Goal: Use online tool/utility: Use online tool/utility

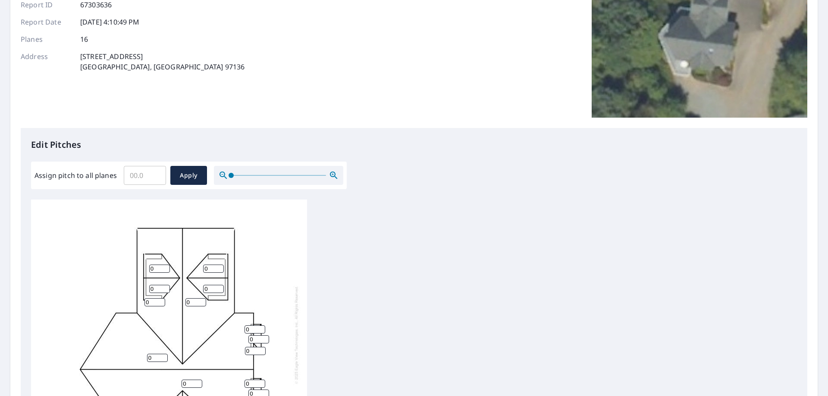
scroll to position [9, 0]
drag, startPoint x: 129, startPoint y: 175, endPoint x: 125, endPoint y: 173, distance: 4.4
click at [127, 175] on input "Assign pitch to all planes" at bounding box center [145, 175] width 42 height 24
click at [156, 174] on input "0.1" at bounding box center [145, 175] width 42 height 24
click at [156, 174] on input "0.2" at bounding box center [145, 175] width 42 height 24
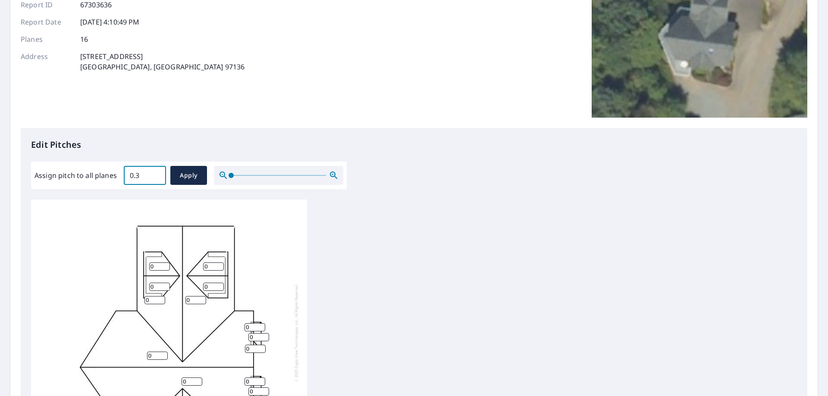
click at [156, 174] on input "0.3" at bounding box center [145, 175] width 42 height 24
click at [156, 174] on input "0.4" at bounding box center [145, 175] width 42 height 24
click at [156, 174] on input "0.5" at bounding box center [145, 175] width 42 height 24
type input "0.6"
click at [156, 174] on input "0.6" at bounding box center [145, 175] width 42 height 24
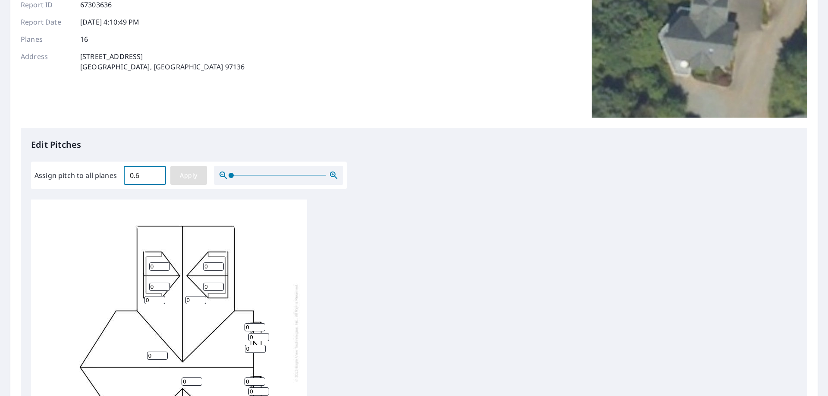
click at [196, 176] on span "Apply" at bounding box center [188, 175] width 23 height 11
type input "0.6"
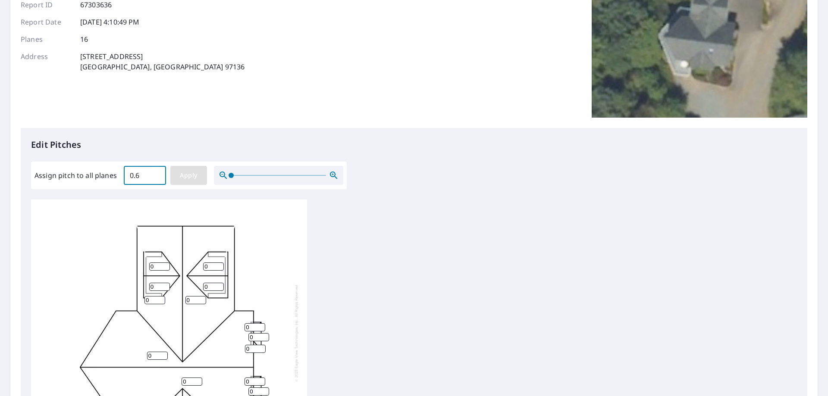
type input "0.6"
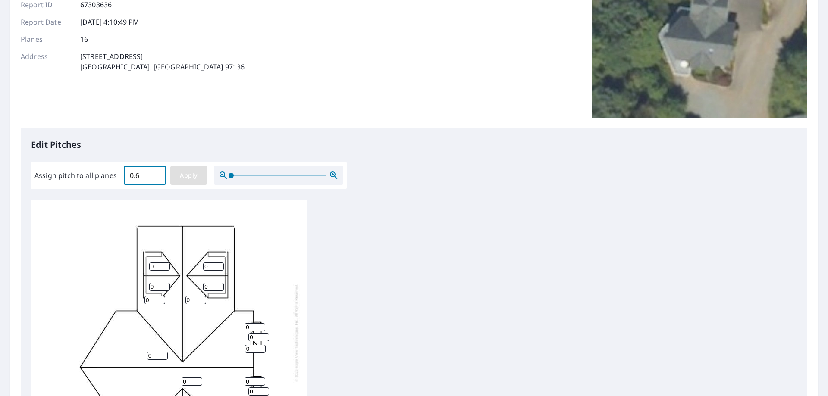
type input "0.6"
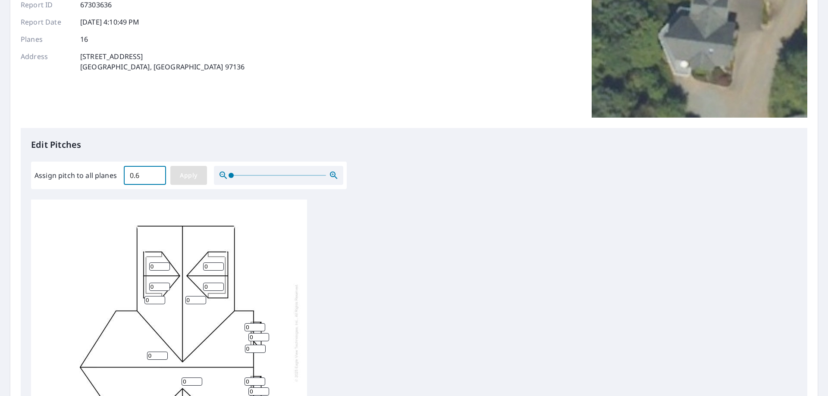
type input "0.6"
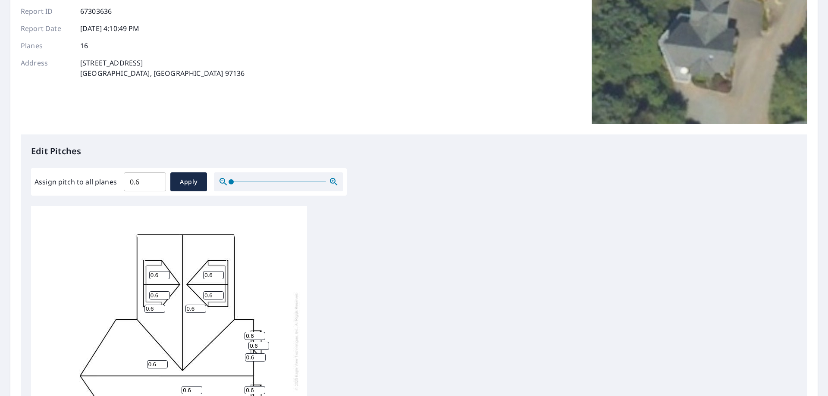
scroll to position [207, 0]
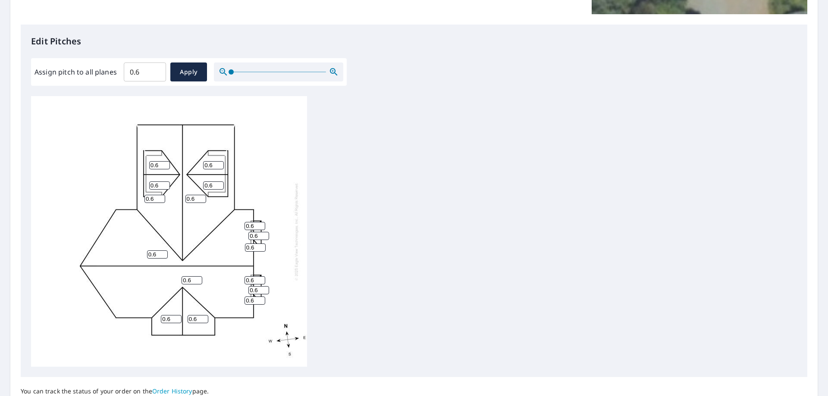
click at [150, 165] on input "0.6" at bounding box center [159, 165] width 21 height 8
click at [165, 167] on input "6" at bounding box center [159, 165] width 21 height 8
click at [165, 167] on input "5" at bounding box center [159, 165] width 21 height 8
type input "6"
click at [164, 164] on input "6" at bounding box center [159, 165] width 21 height 8
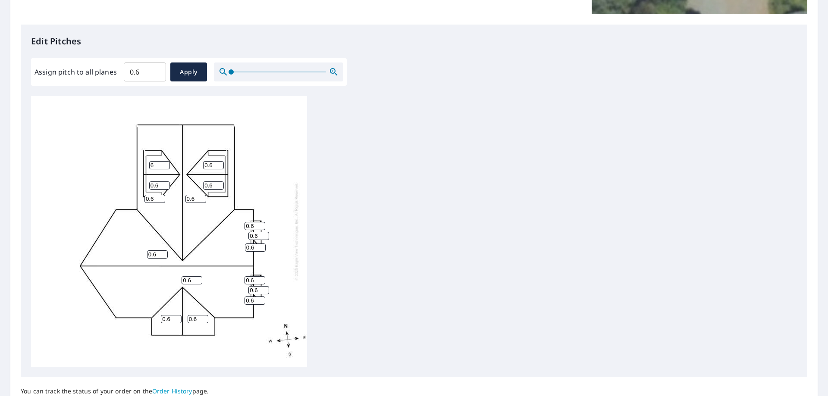
click at [216, 167] on input "0.6" at bounding box center [213, 165] width 21 height 8
click at [220, 163] on input "1" at bounding box center [213, 165] width 21 height 8
click at [220, 163] on input "2" at bounding box center [213, 165] width 21 height 8
click at [220, 163] on input "3" at bounding box center [213, 165] width 21 height 8
click at [220, 163] on input "4" at bounding box center [213, 165] width 21 height 8
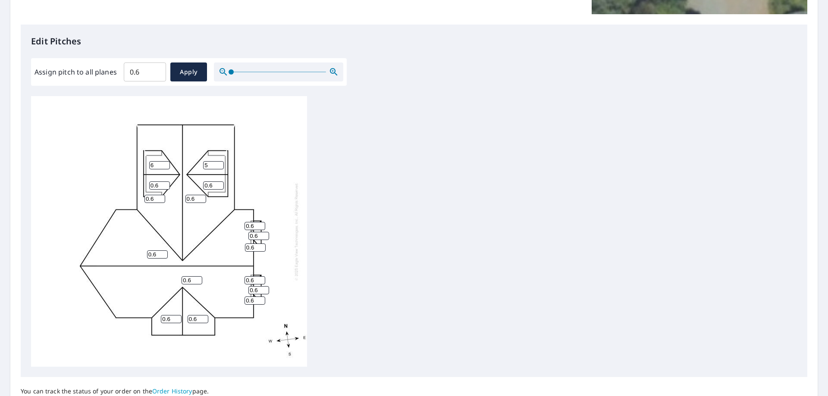
click at [220, 163] on input "5" at bounding box center [213, 165] width 21 height 8
type input "6"
click at [220, 163] on input "6" at bounding box center [213, 165] width 21 height 8
click at [221, 183] on input "1" at bounding box center [213, 185] width 21 height 8
click at [221, 183] on input "2" at bounding box center [213, 185] width 21 height 8
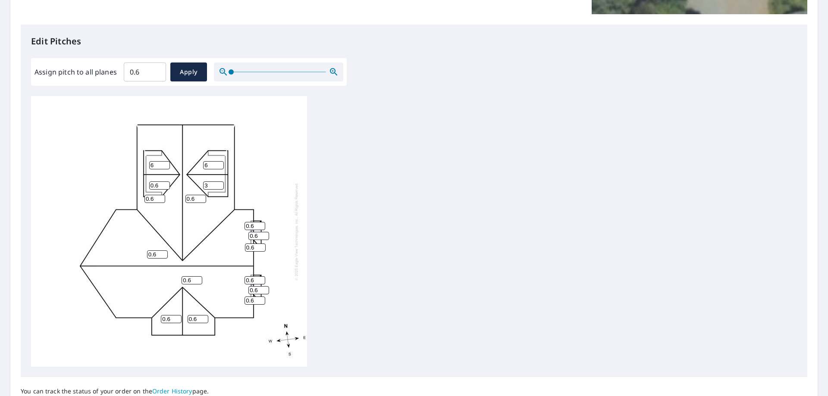
click at [221, 183] on input "3" at bounding box center [213, 185] width 21 height 8
click at [221, 183] on input "4" at bounding box center [213, 185] width 21 height 8
click at [221, 183] on input "5" at bounding box center [213, 185] width 21 height 8
type input "6"
click at [219, 184] on input "6" at bounding box center [213, 185] width 21 height 8
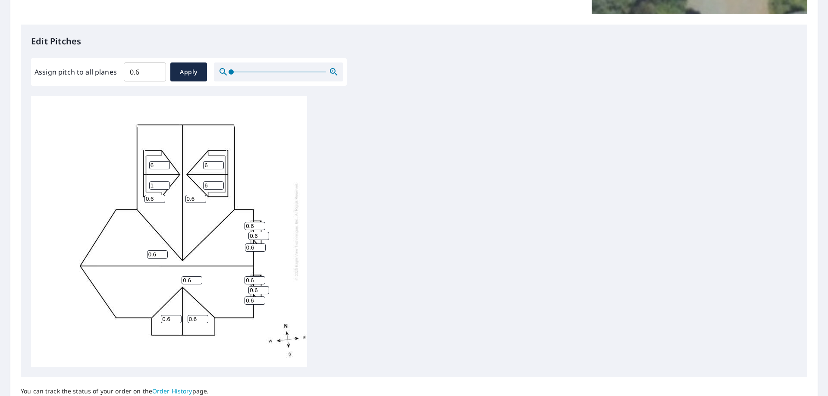
click at [167, 183] on input "1" at bounding box center [159, 185] width 21 height 8
click at [167, 183] on input "2" at bounding box center [159, 185] width 21 height 8
click at [167, 183] on input "3" at bounding box center [159, 185] width 21 height 8
click at [167, 183] on input "4" at bounding box center [159, 185] width 21 height 8
click at [167, 183] on input "5" at bounding box center [159, 185] width 21 height 8
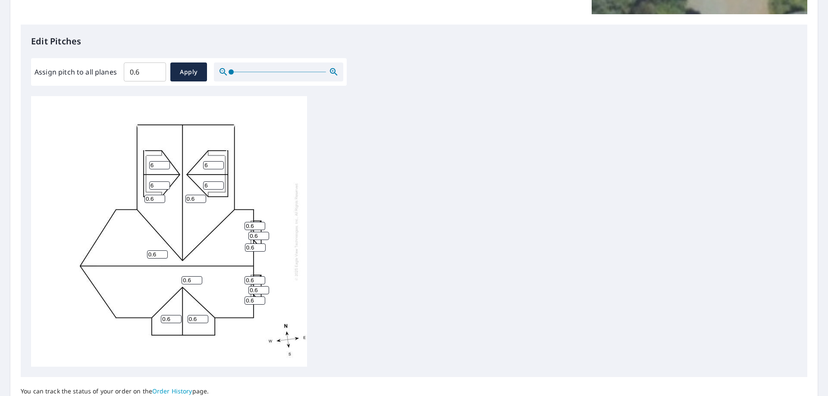
type input "6"
click at [167, 183] on input "6" at bounding box center [159, 185] width 21 height 8
click at [162, 253] on input "1" at bounding box center [157, 254] width 21 height 8
click at [162, 253] on input "2" at bounding box center [157, 254] width 21 height 8
click at [162, 253] on input "3" at bounding box center [157, 254] width 21 height 8
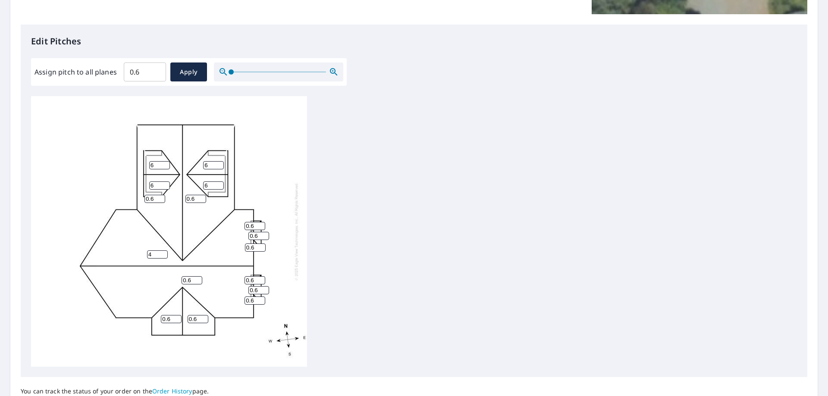
click at [162, 253] on input "4" at bounding box center [157, 254] width 21 height 8
click at [162, 253] on input "5" at bounding box center [157, 254] width 21 height 8
type input "6"
click at [162, 253] on input "6" at bounding box center [157, 254] width 21 height 8
click at [161, 198] on input "1" at bounding box center [154, 199] width 21 height 8
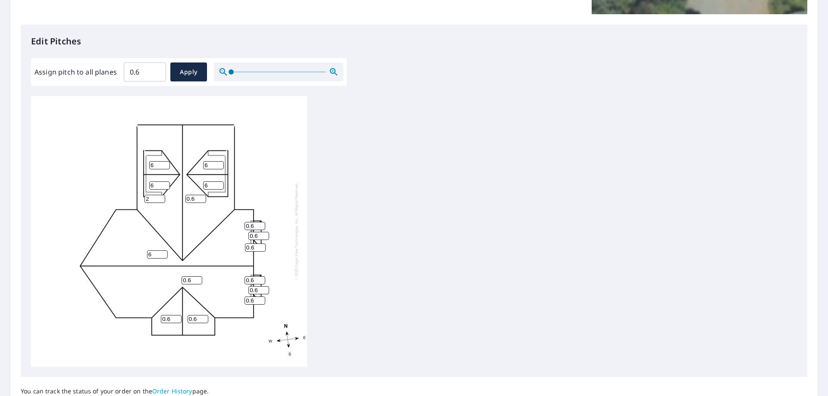
click at [161, 198] on input "2" at bounding box center [154, 199] width 21 height 8
click at [161, 198] on input "3" at bounding box center [154, 199] width 21 height 8
click at [161, 198] on input "4" at bounding box center [154, 199] width 21 height 8
click at [161, 198] on input "5" at bounding box center [154, 199] width 21 height 8
type input "6"
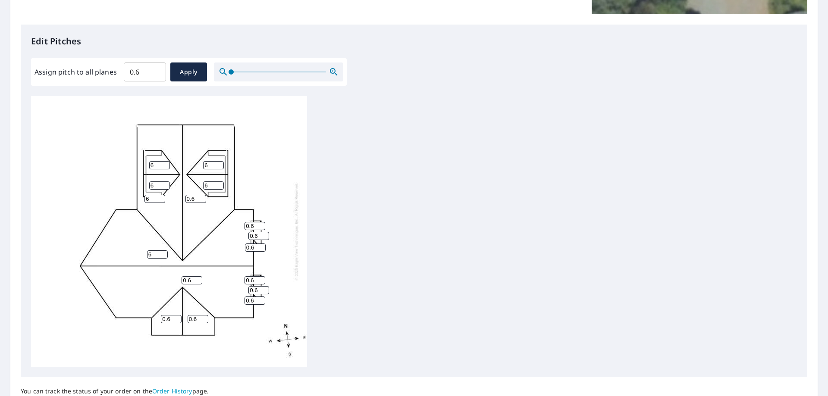
click at [161, 198] on input "6" at bounding box center [154, 199] width 21 height 8
click at [202, 196] on input "1" at bounding box center [195, 199] width 21 height 8
click at [202, 196] on input "2" at bounding box center [195, 199] width 21 height 8
click at [202, 196] on input "3" at bounding box center [195, 199] width 21 height 8
click at [202, 196] on input "4" at bounding box center [195, 199] width 21 height 8
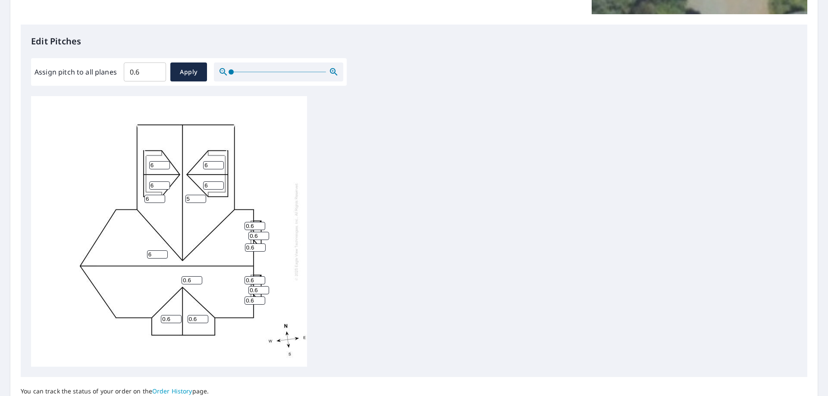
click at [202, 196] on input "5" at bounding box center [195, 199] width 21 height 8
type input "6"
click at [200, 196] on input "6" at bounding box center [195, 199] width 21 height 8
click at [262, 226] on input "1" at bounding box center [254, 226] width 21 height 8
click at [262, 226] on input "2" at bounding box center [254, 226] width 21 height 8
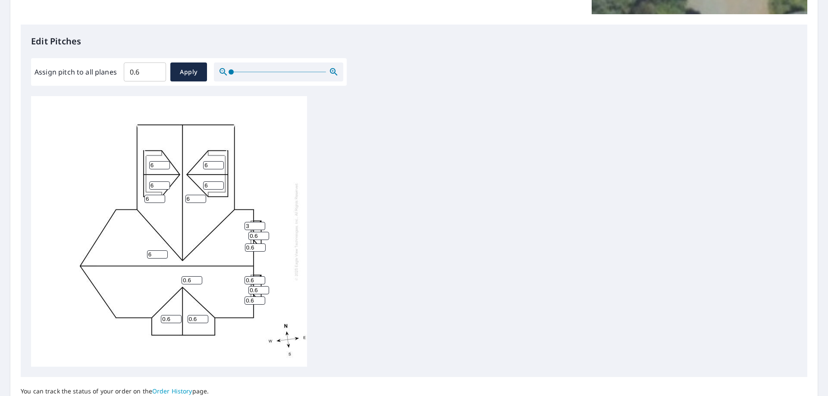
click at [262, 226] on input "3" at bounding box center [254, 226] width 21 height 8
click at [262, 226] on input "4" at bounding box center [254, 226] width 21 height 8
click at [262, 226] on input "5" at bounding box center [254, 226] width 21 height 8
type input "6"
click at [262, 226] on input "6" at bounding box center [254, 226] width 21 height 8
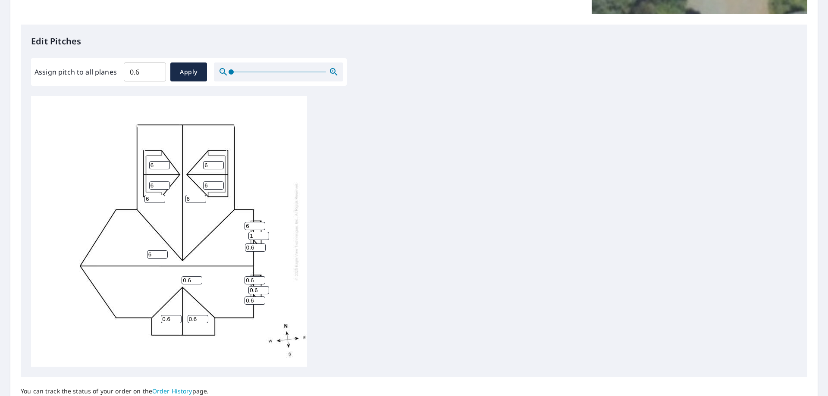
click at [263, 234] on input "1" at bounding box center [258, 236] width 21 height 8
click at [263, 234] on input "2" at bounding box center [258, 236] width 21 height 8
click at [263, 234] on input "3" at bounding box center [258, 236] width 21 height 8
click at [263, 234] on input "4" at bounding box center [258, 236] width 21 height 8
click at [263, 234] on input "5" at bounding box center [258, 236] width 21 height 8
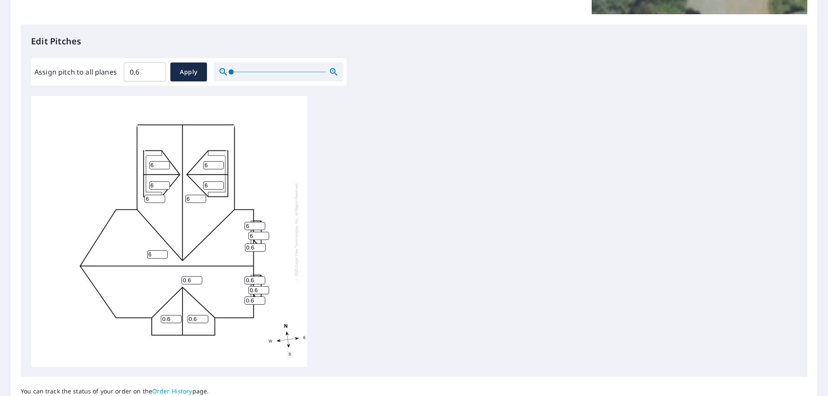
type input "6"
click at [263, 234] on input "6" at bounding box center [258, 236] width 21 height 8
click at [262, 244] on input "1" at bounding box center [255, 248] width 21 height 8
click at [262, 244] on input "2" at bounding box center [255, 248] width 21 height 8
click at [262, 244] on input "3" at bounding box center [255, 248] width 21 height 8
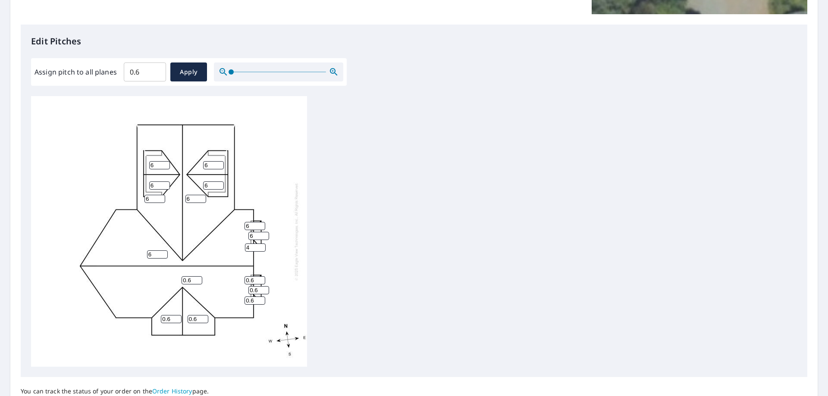
click at [262, 244] on input "4" at bounding box center [255, 248] width 21 height 8
click at [262, 244] on input "5" at bounding box center [255, 248] width 21 height 8
type input "6"
click at [262, 244] on input "6" at bounding box center [255, 248] width 21 height 8
click at [260, 279] on input "1" at bounding box center [254, 280] width 21 height 8
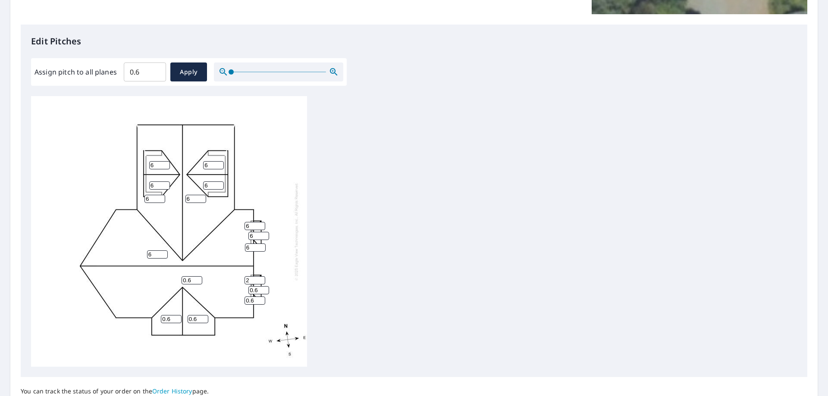
click at [260, 279] on input "2" at bounding box center [254, 280] width 21 height 8
click at [260, 279] on input "3" at bounding box center [254, 280] width 21 height 8
click at [260, 279] on input "4" at bounding box center [254, 280] width 21 height 8
click at [260, 279] on input "5" at bounding box center [254, 280] width 21 height 8
type input "6"
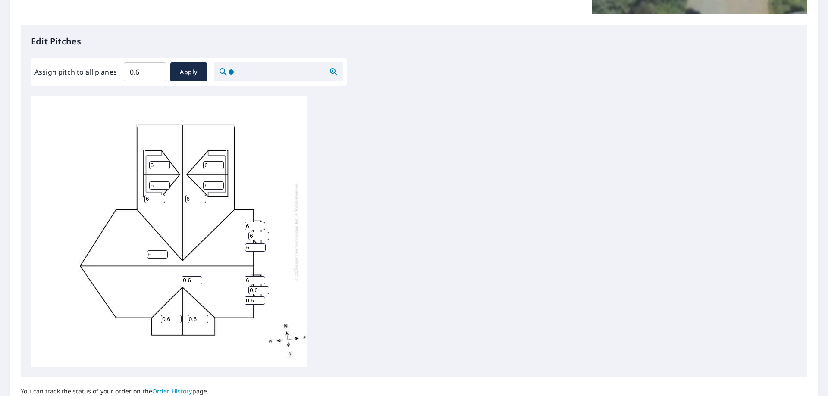
click at [260, 279] on input "6" at bounding box center [254, 280] width 21 height 8
click at [265, 289] on input "1" at bounding box center [258, 290] width 21 height 8
click at [265, 289] on input "2" at bounding box center [258, 290] width 21 height 8
click at [265, 289] on input "3" at bounding box center [258, 290] width 21 height 8
click at [265, 289] on input "4" at bounding box center [258, 290] width 21 height 8
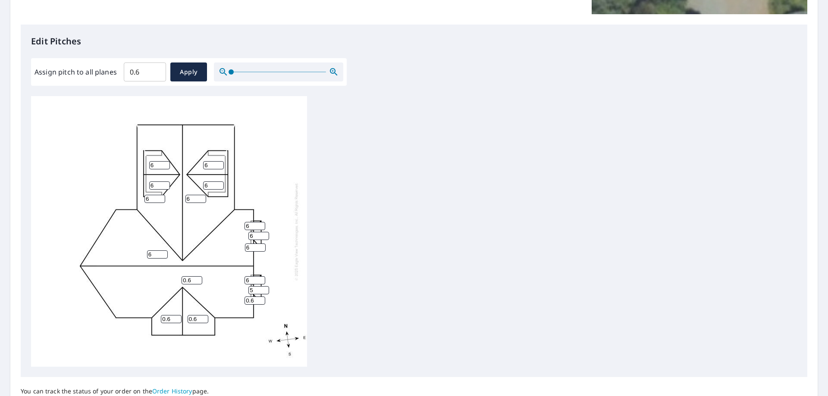
click at [265, 289] on input "5" at bounding box center [258, 290] width 21 height 8
type input "6"
click at [265, 289] on input "6" at bounding box center [258, 290] width 21 height 8
click at [261, 297] on input "1" at bounding box center [254, 301] width 21 height 8
click at [261, 297] on input "2" at bounding box center [254, 301] width 21 height 8
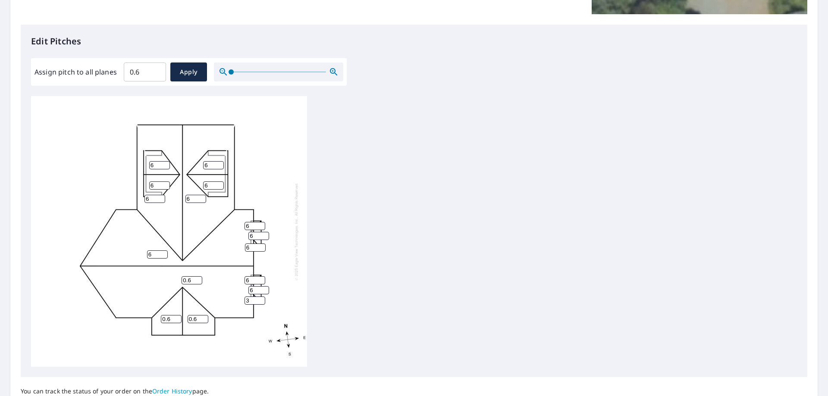
click at [261, 297] on input "3" at bounding box center [254, 301] width 21 height 8
click at [261, 297] on input "4" at bounding box center [254, 301] width 21 height 8
click at [261, 297] on input "5" at bounding box center [254, 301] width 21 height 8
type input "6"
click at [261, 297] on input "6" at bounding box center [254, 301] width 21 height 8
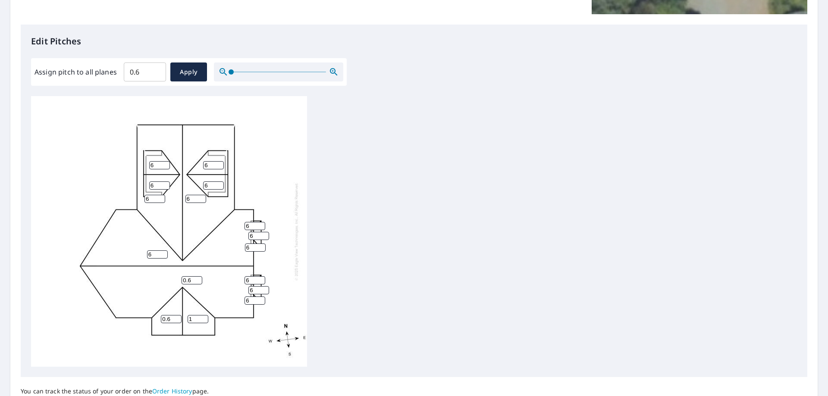
click at [206, 318] on input "1" at bounding box center [198, 319] width 21 height 8
click at [205, 318] on input "2" at bounding box center [198, 319] width 21 height 8
click at [205, 318] on input "3" at bounding box center [198, 319] width 21 height 8
click at [205, 318] on input "4" at bounding box center [198, 319] width 21 height 8
click at [205, 318] on input "5" at bounding box center [198, 319] width 21 height 8
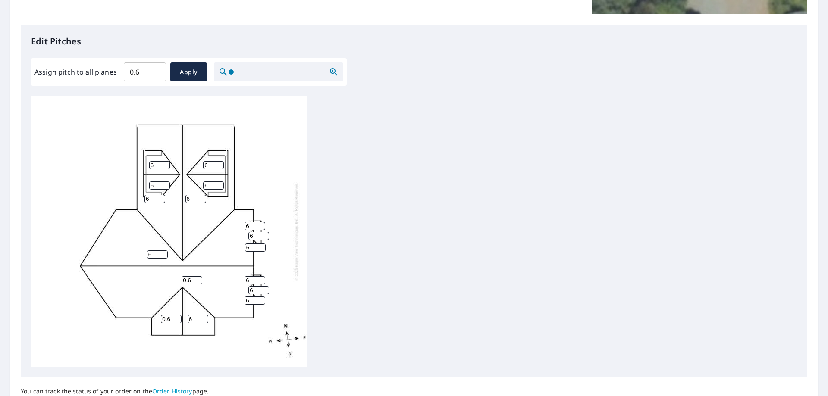
type input "6"
click at [205, 318] on input "6" at bounding box center [198, 319] width 21 height 8
click at [177, 317] on input "1" at bounding box center [171, 319] width 21 height 8
click at [177, 317] on input "2" at bounding box center [171, 319] width 21 height 8
click at [177, 317] on input "3" at bounding box center [171, 319] width 21 height 8
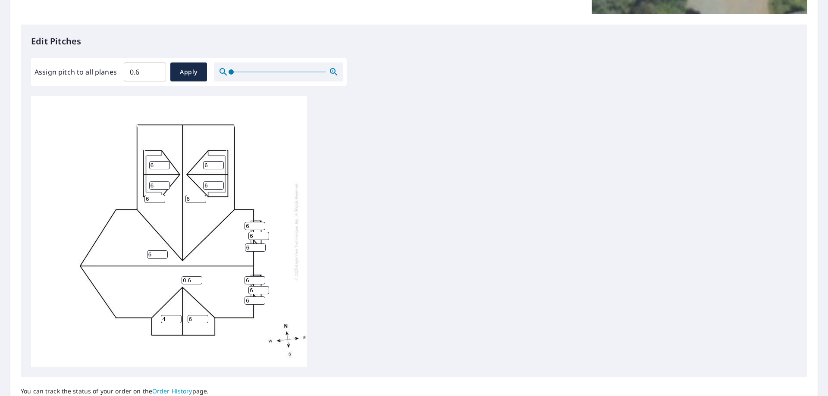
click at [177, 317] on input "4" at bounding box center [171, 319] width 21 height 8
click at [177, 317] on input "5" at bounding box center [171, 319] width 21 height 8
click at [176, 317] on input "6" at bounding box center [171, 319] width 21 height 8
click at [176, 317] on input "7" at bounding box center [171, 319] width 21 height 8
click at [176, 317] on input "8" at bounding box center [171, 319] width 21 height 8
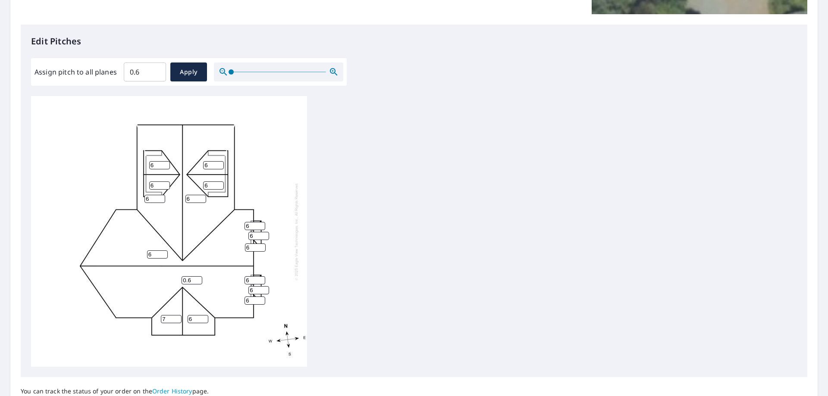
click at [177, 320] on input "7" at bounding box center [171, 319] width 21 height 8
type input "6"
click at [177, 320] on input "6" at bounding box center [171, 319] width 21 height 8
click at [197, 279] on input "1" at bounding box center [191, 280] width 21 height 8
click at [197, 279] on input "2" at bounding box center [191, 280] width 21 height 8
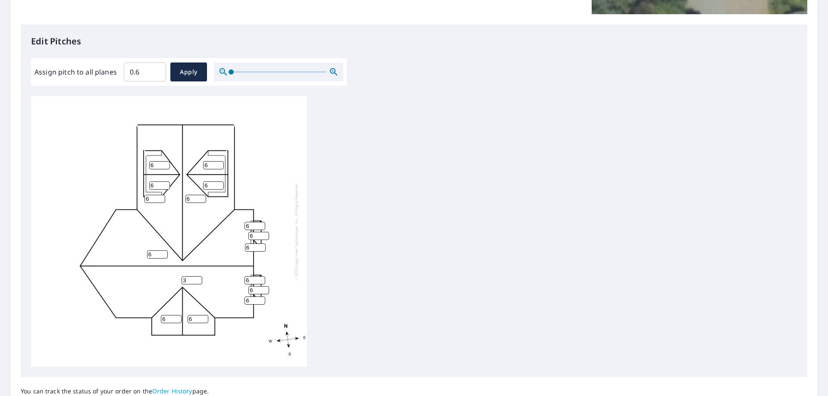
click at [197, 279] on input "3" at bounding box center [191, 280] width 21 height 8
click at [197, 279] on input "4" at bounding box center [191, 280] width 21 height 8
click at [197, 279] on input "5" at bounding box center [191, 280] width 21 height 8
type input "6"
click at [197, 279] on input "6" at bounding box center [191, 280] width 21 height 8
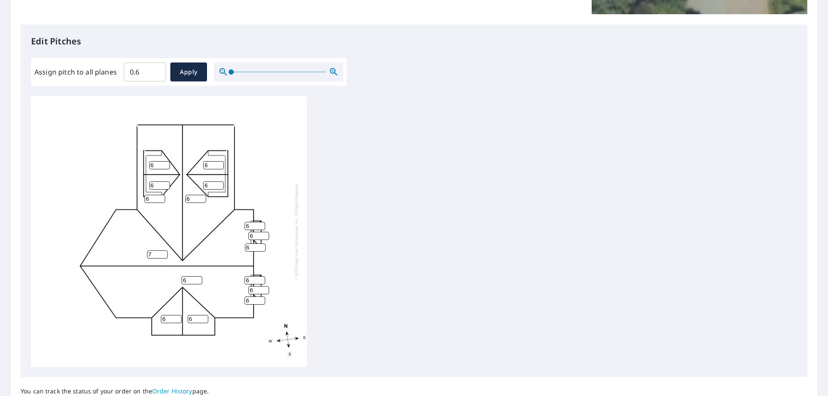
click at [163, 253] on input "7" at bounding box center [157, 254] width 21 height 8
click at [163, 253] on input "8" at bounding box center [157, 254] width 21 height 8
click at [163, 257] on input "7" at bounding box center [157, 254] width 21 height 8
type input "6"
click at [162, 256] on input "6" at bounding box center [157, 254] width 21 height 8
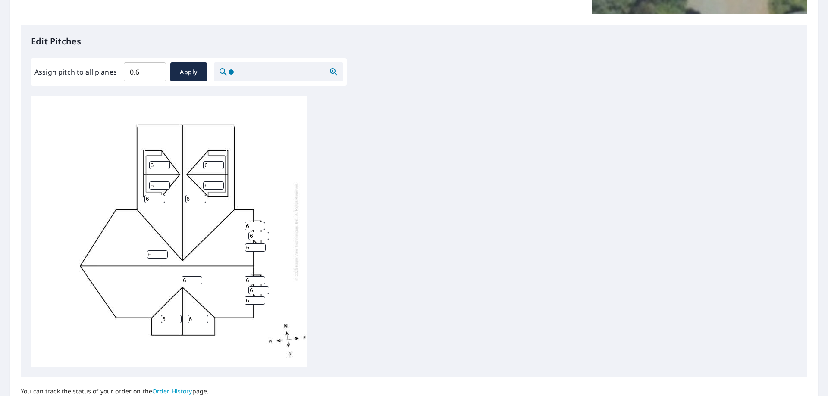
click at [380, 294] on div "6 6 6 6 6 6 6 6 6 6 6 6 6 6 6 6" at bounding box center [414, 231] width 766 height 271
click at [154, 69] on input "0.7" at bounding box center [145, 72] width 42 height 24
click at [155, 68] on input "0.8" at bounding box center [145, 72] width 42 height 24
click at [155, 68] on input "0.9" at bounding box center [145, 72] width 42 height 24
click at [155, 68] on input "1" at bounding box center [145, 72] width 42 height 24
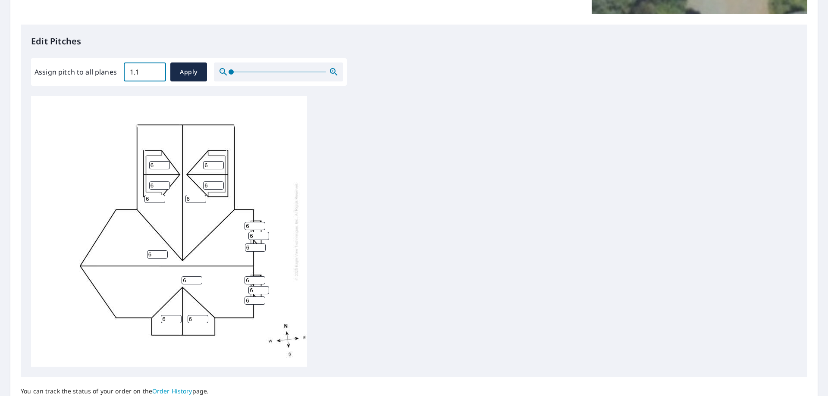
click at [155, 68] on input "1.1" at bounding box center [145, 72] width 42 height 24
click at [155, 68] on input "1.2" at bounding box center [145, 72] width 42 height 24
click at [155, 68] on input "1.3" at bounding box center [145, 72] width 42 height 24
click at [155, 68] on input "1.4" at bounding box center [145, 72] width 42 height 24
click at [155, 68] on input "1.5" at bounding box center [145, 72] width 42 height 24
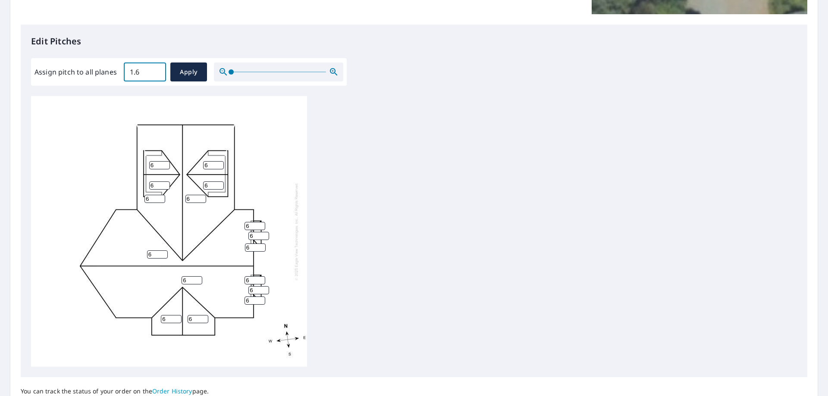
click at [155, 68] on input "1.6" at bounding box center [145, 72] width 42 height 24
click at [155, 68] on input "1.7" at bounding box center [145, 72] width 42 height 24
click at [155, 68] on input "1.8" at bounding box center [145, 72] width 42 height 24
click at [155, 68] on input "1.9" at bounding box center [145, 72] width 42 height 24
click at [155, 68] on input "2" at bounding box center [145, 72] width 42 height 24
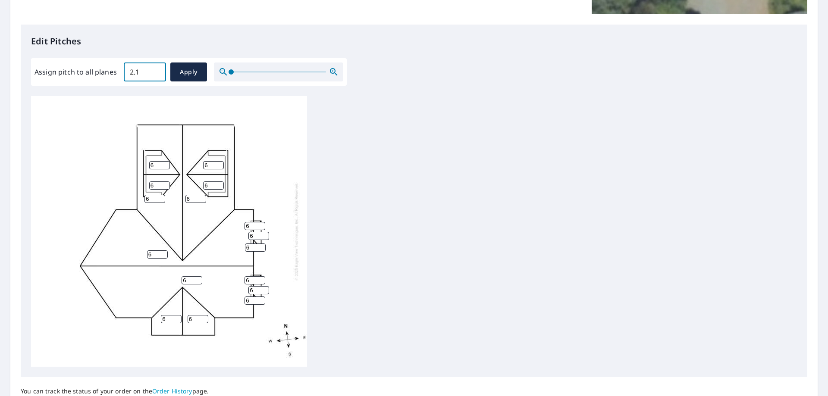
click at [155, 68] on input "2.1" at bounding box center [145, 72] width 42 height 24
click at [155, 68] on input "2.2" at bounding box center [145, 72] width 42 height 24
click at [155, 68] on input "2.3" at bounding box center [145, 72] width 42 height 24
click at [155, 68] on input "2.4" at bounding box center [145, 72] width 42 height 24
type input "2"
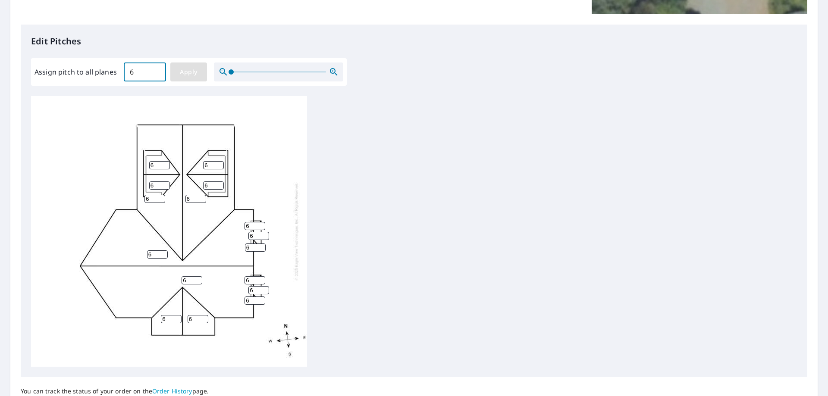
type input "6"
click at [178, 70] on span "Apply" at bounding box center [188, 72] width 23 height 11
click at [192, 71] on span "Apply" at bounding box center [188, 72] width 23 height 11
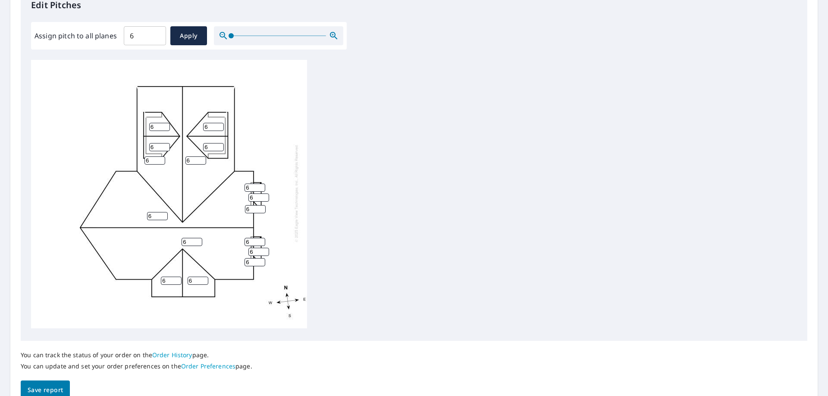
scroll to position [286, 0]
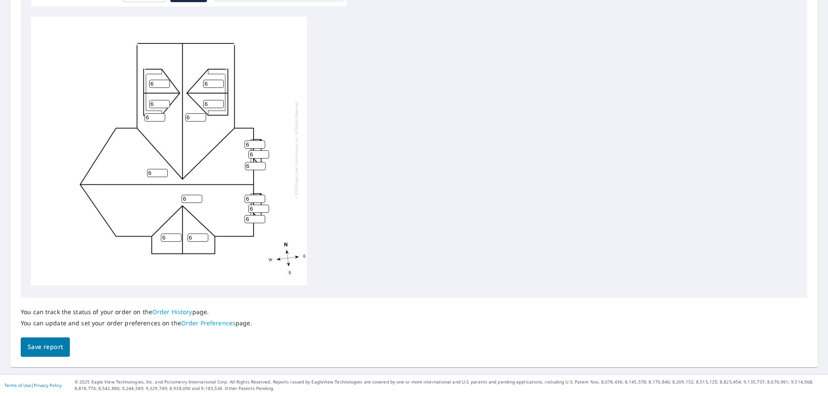
click at [48, 349] on span "Save report" at bounding box center [45, 347] width 35 height 11
click at [50, 350] on span "Save report" at bounding box center [45, 347] width 35 height 11
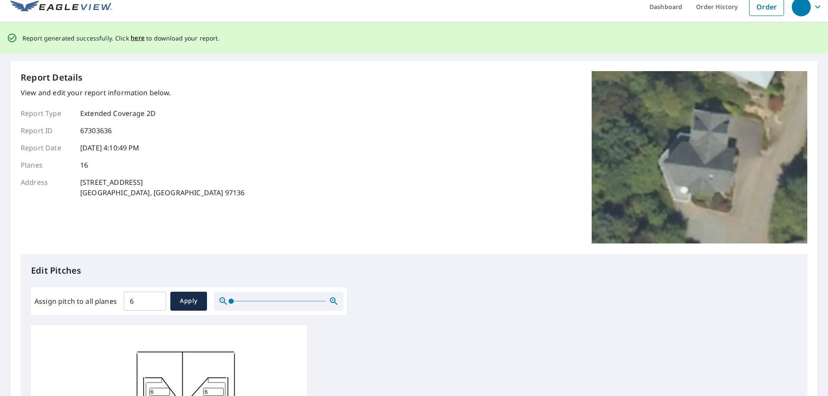
scroll to position [0, 0]
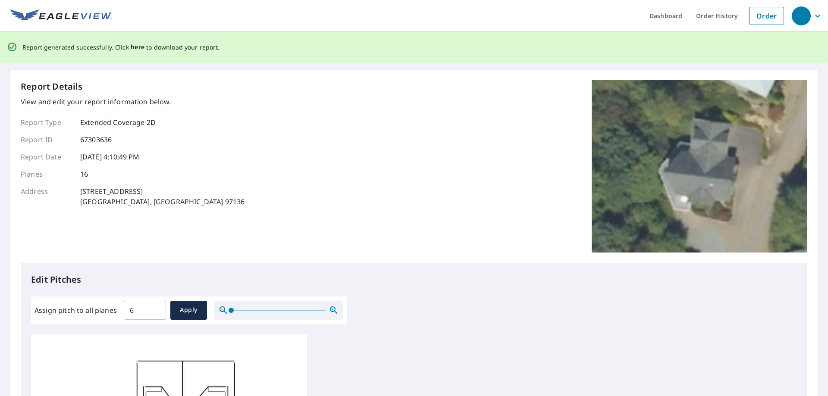
click at [135, 47] on span "here" at bounding box center [138, 47] width 14 height 11
